Goal: Task Accomplishment & Management: Complete application form

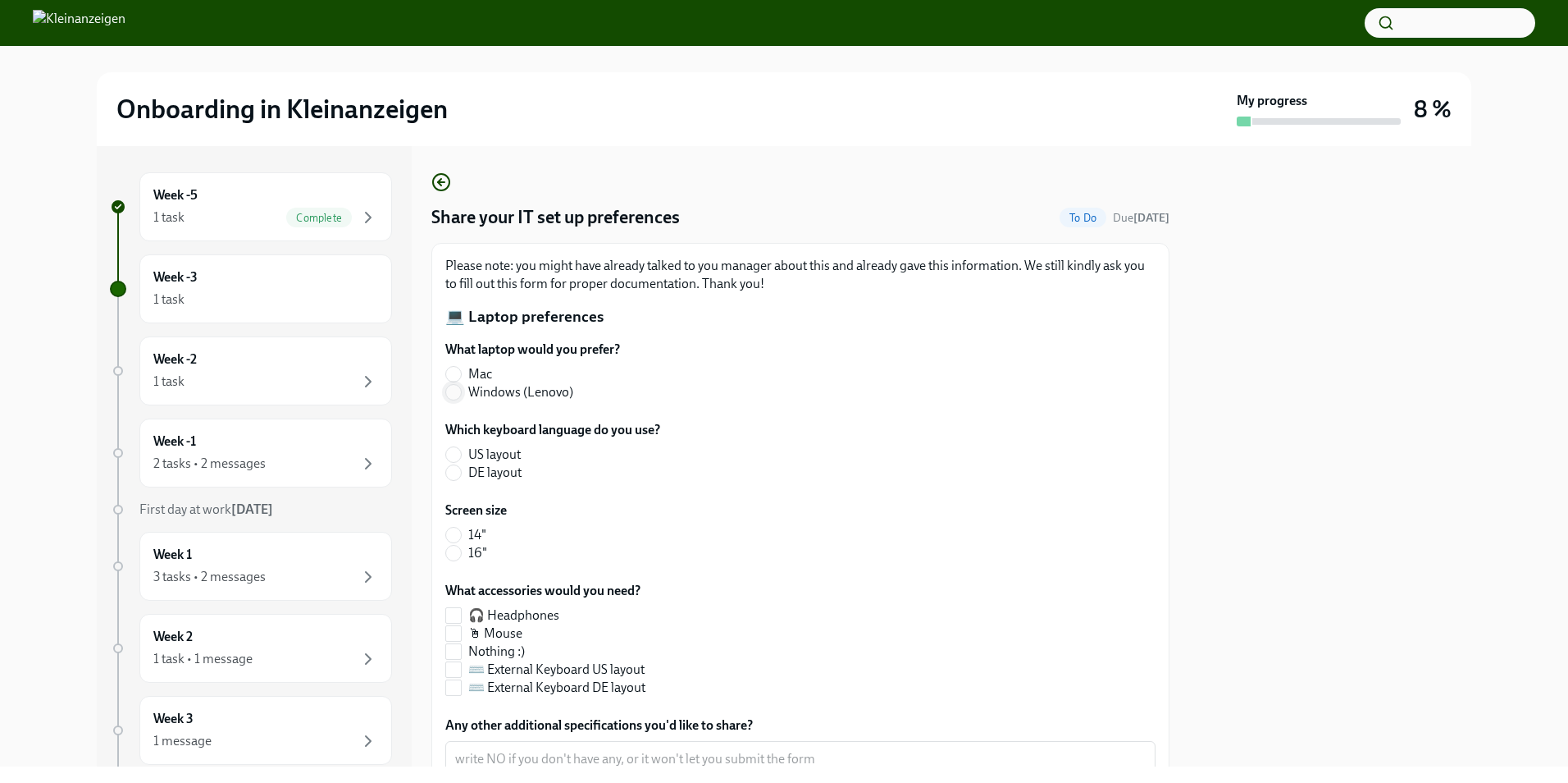
click at [456, 393] on input "Windows (Lenovo)" at bounding box center [453, 392] width 15 height 15
radio input "true"
click at [456, 471] on input "DE layout" at bounding box center [453, 472] width 15 height 15
radio input "true"
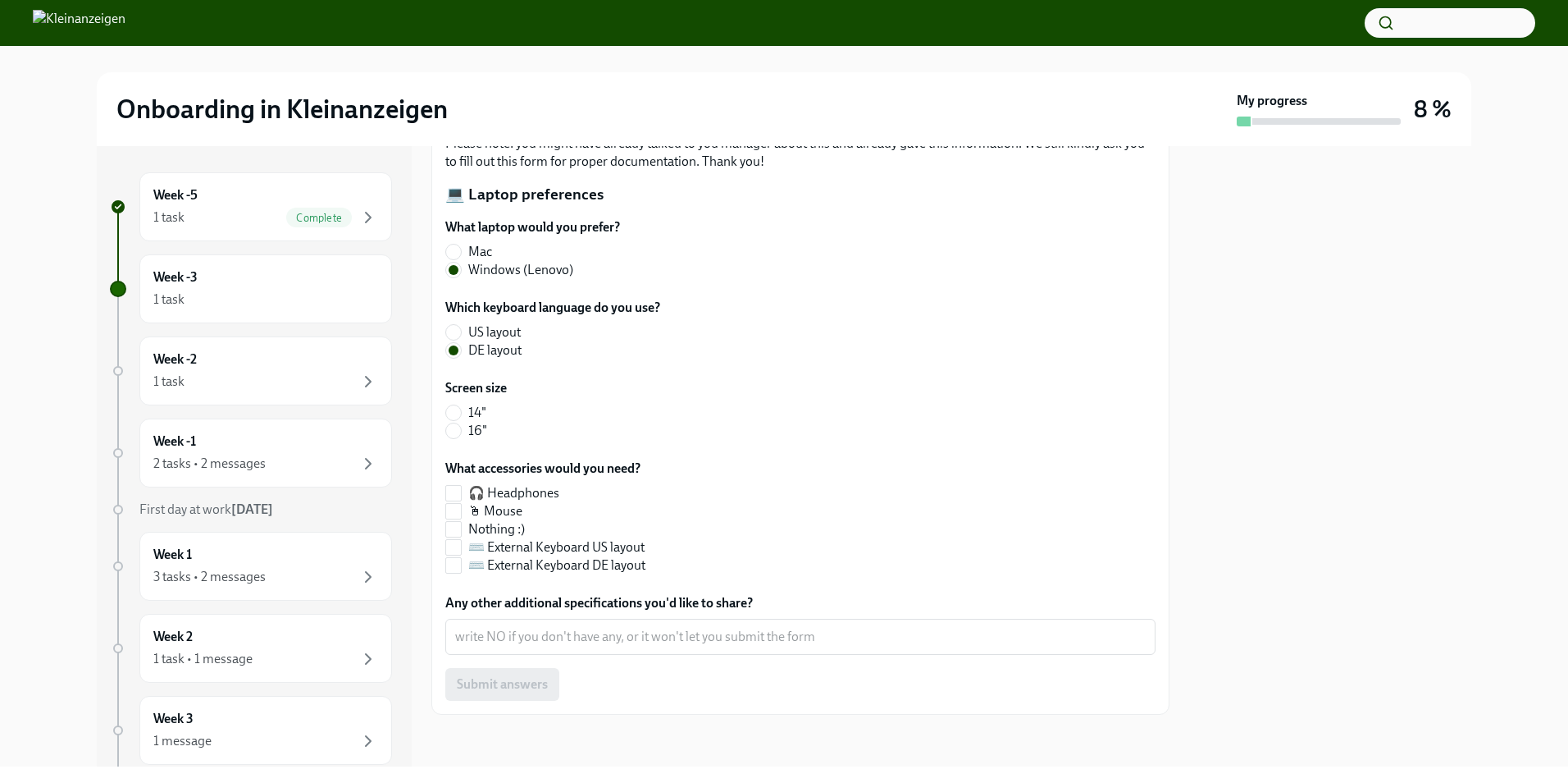
scroll to position [123, 0]
click at [458, 511] on input "🖱 Mouse" at bounding box center [453, 510] width 15 height 15
checkbox input "true"
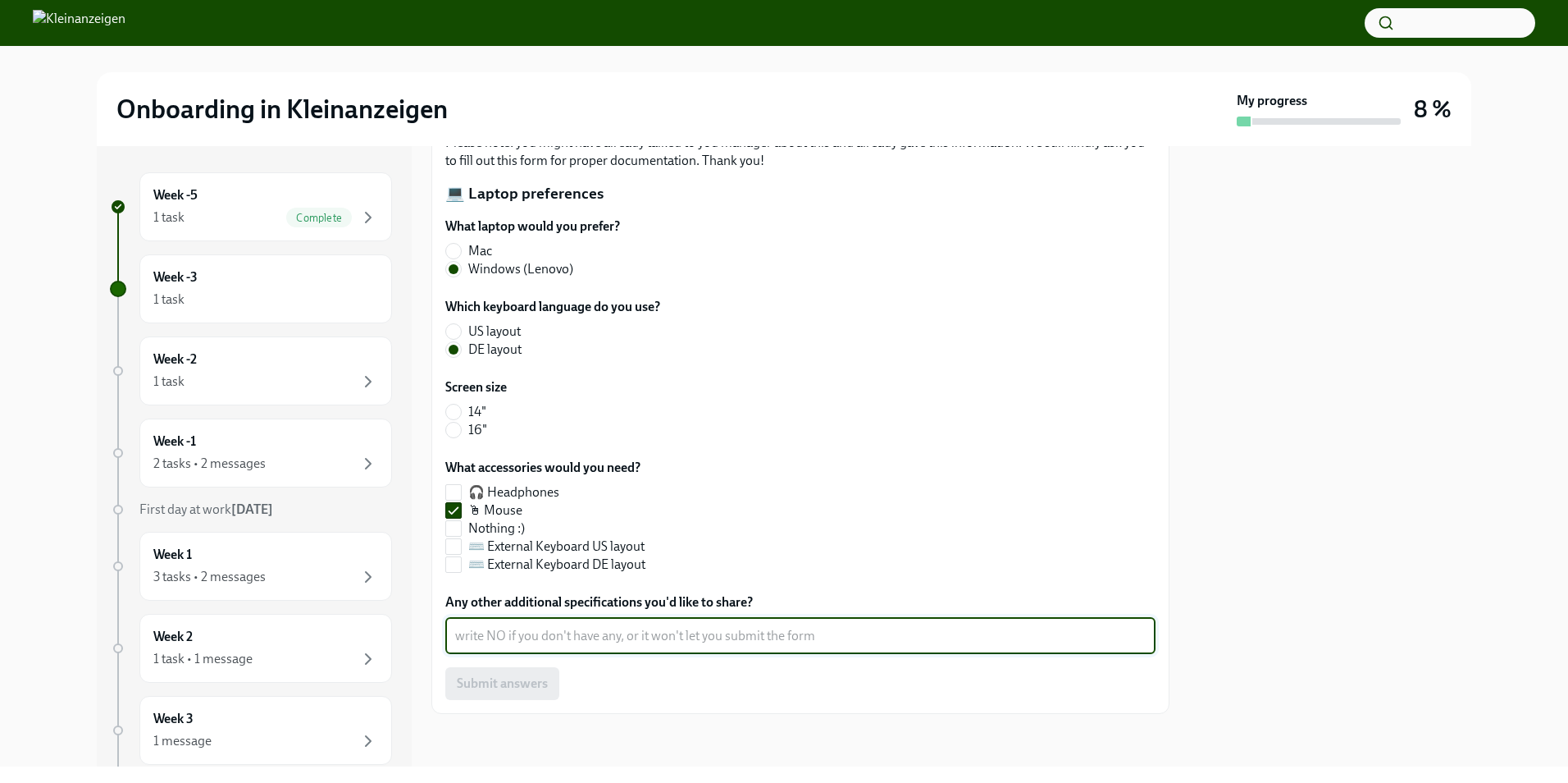
paste textarea "same as my manager [PERSON_NAME] (Lenovo, Keyboard, Mouse)"
type textarea "same as my manager [PERSON_NAME] (Lenovo, Keyboard, Mouse)"
click at [461, 414] on span at bounding box center [454, 412] width 16 height 16
click at [461, 414] on input "14"" at bounding box center [453, 412] width 15 height 15
radio input "true"
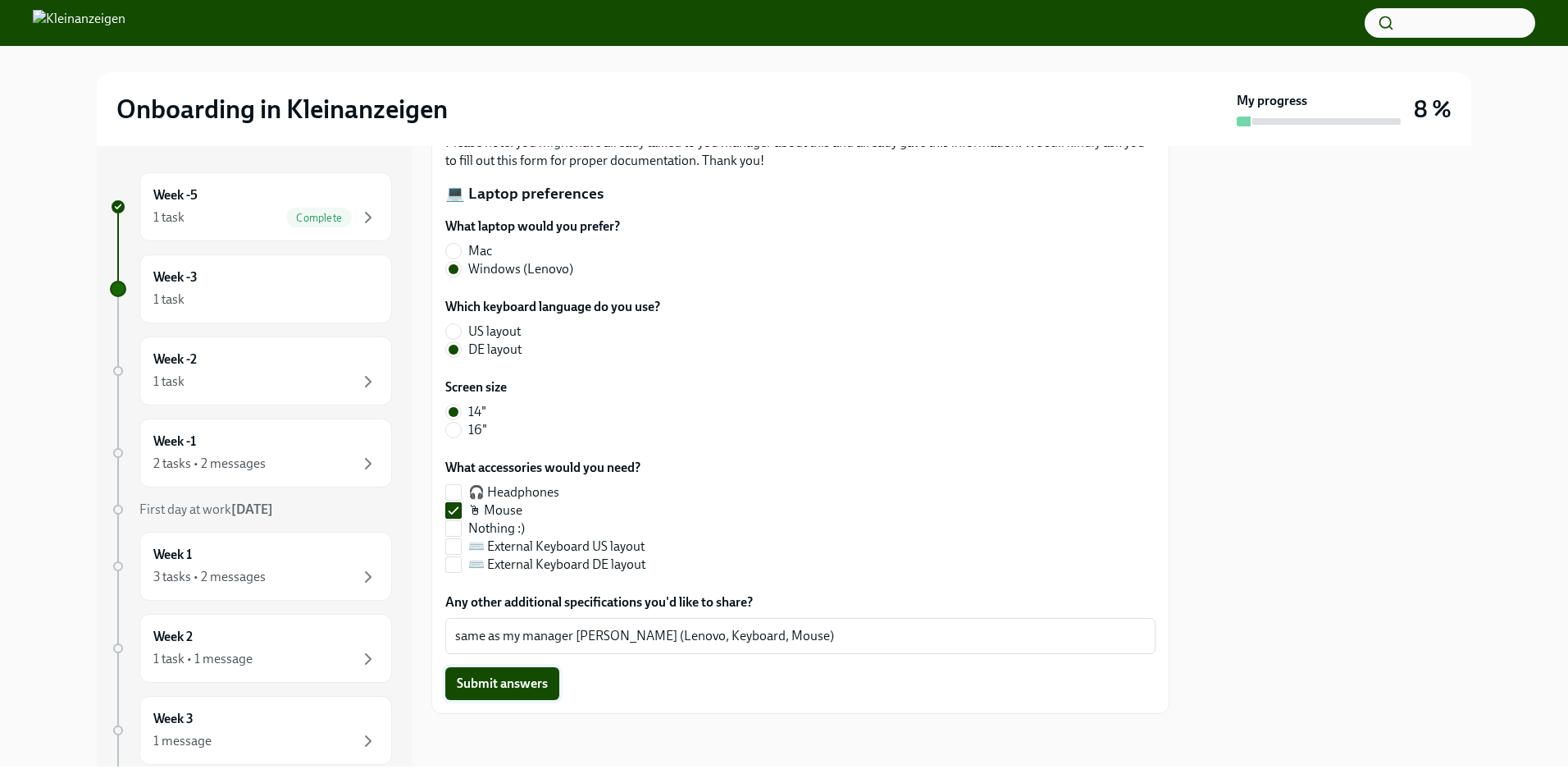
click at [487, 684] on span "Submit answers" at bounding box center [501, 683] width 91 height 16
click at [358, 386] on icon "button" at bounding box center [368, 382] width 20 height 20
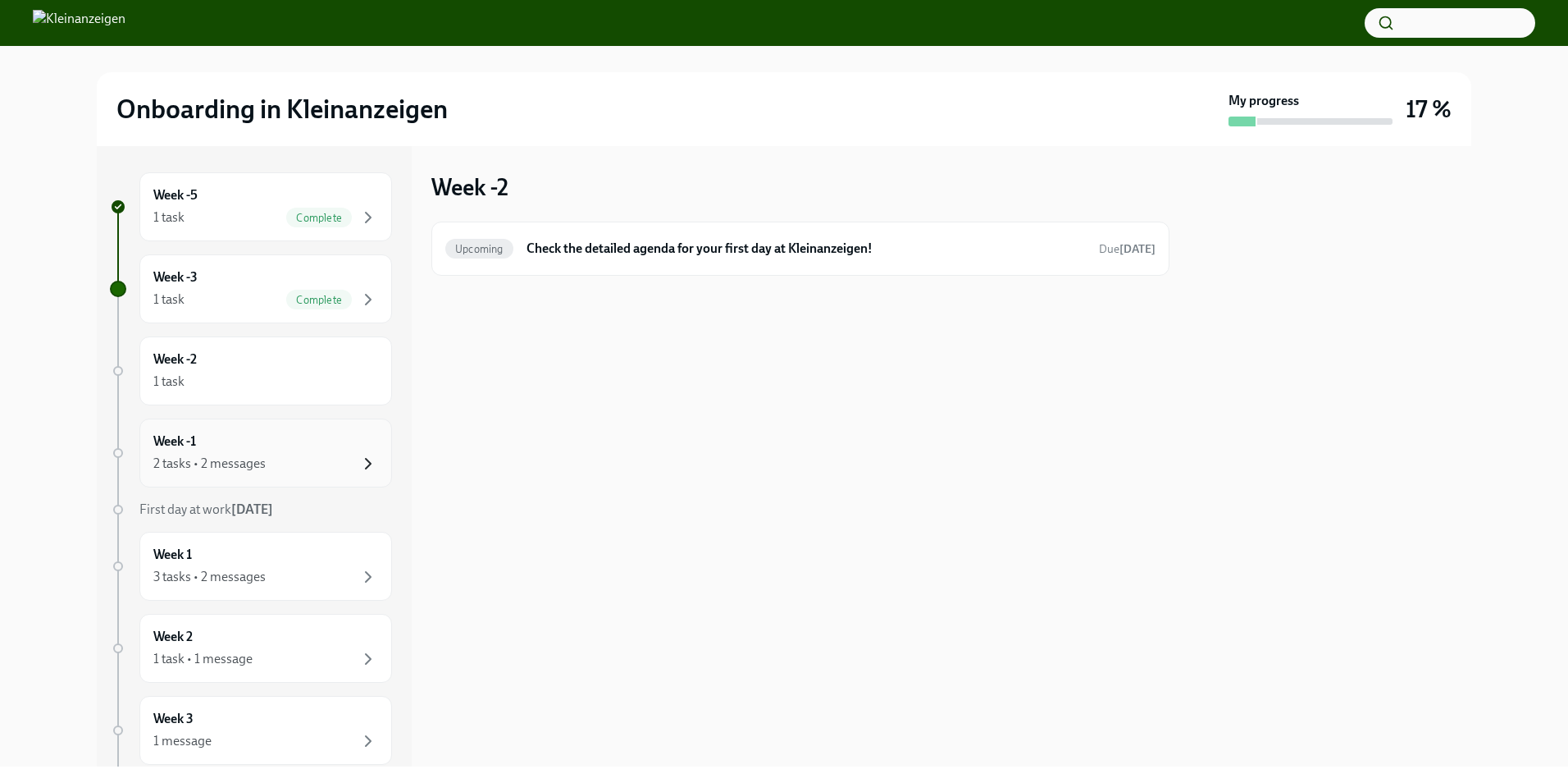
click at [360, 462] on icon "button" at bounding box center [368, 464] width 20 height 20
